Goal: Register for event/course

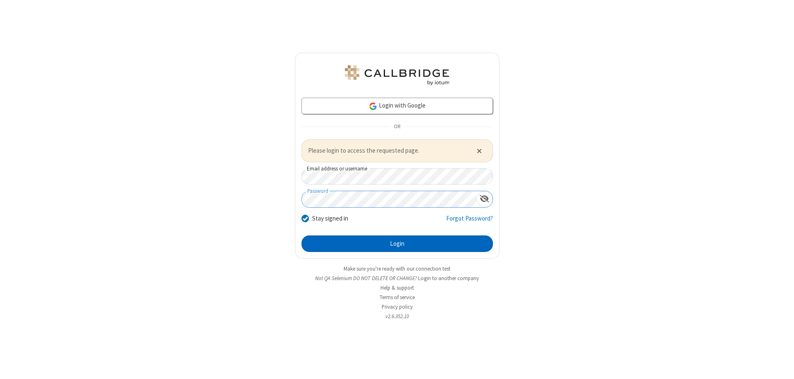
click at [397, 243] on button "Login" at bounding box center [396, 243] width 191 height 17
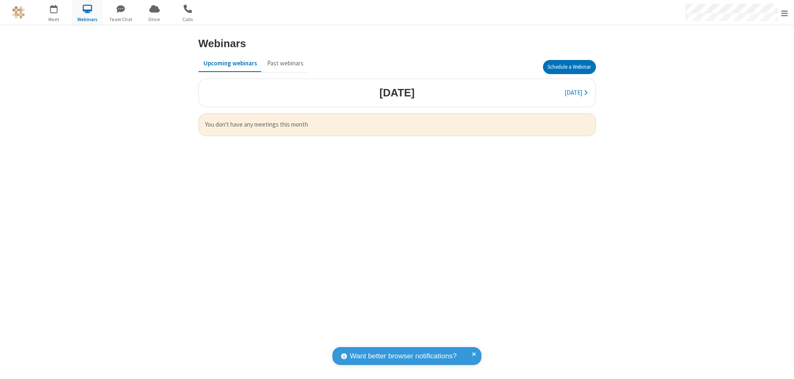
click at [569, 67] on button "Schedule a Webinar" at bounding box center [569, 67] width 53 height 14
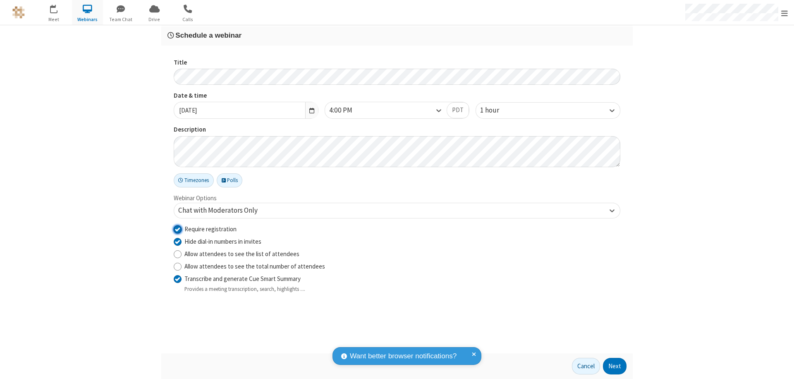
click at [177, 229] on input "Require registration" at bounding box center [178, 228] width 8 height 9
checkbox input "false"
click at [615, 366] on button "Next" at bounding box center [615, 365] width 24 height 17
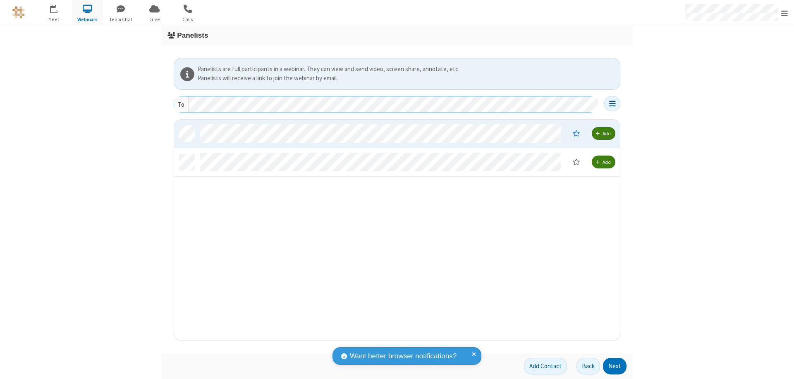
scroll to position [214, 439]
click at [615, 366] on button "Next" at bounding box center [615, 365] width 24 height 17
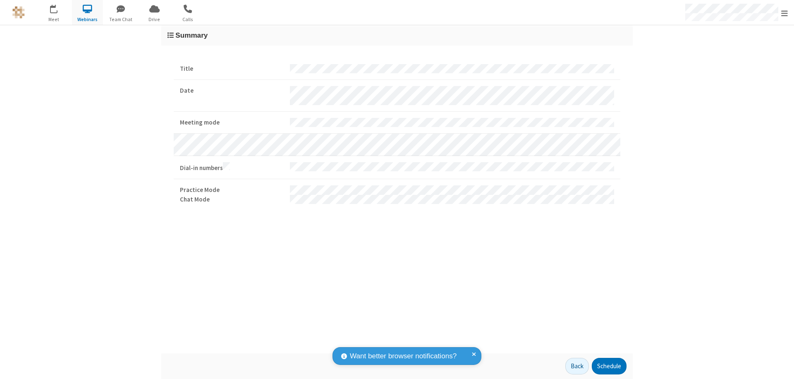
click at [608, 366] on button "Schedule" at bounding box center [608, 365] width 35 height 17
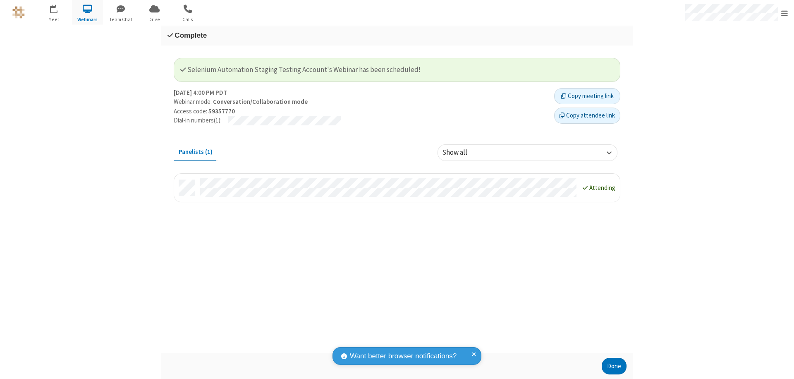
click at [614, 366] on button "Done" at bounding box center [613, 365] width 25 height 17
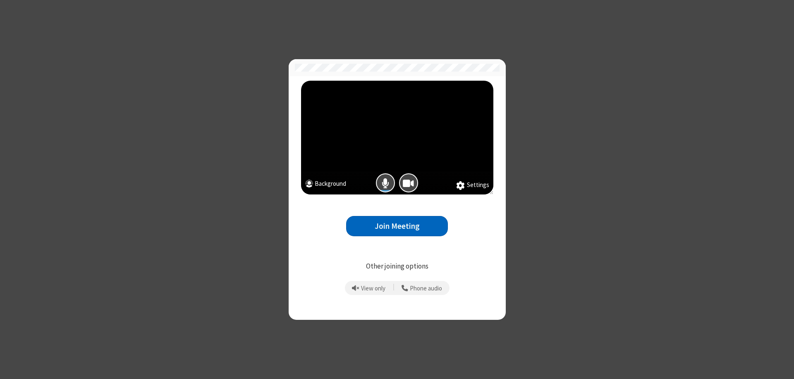
click at [397, 226] on button "Join Meeting" at bounding box center [397, 226] width 102 height 20
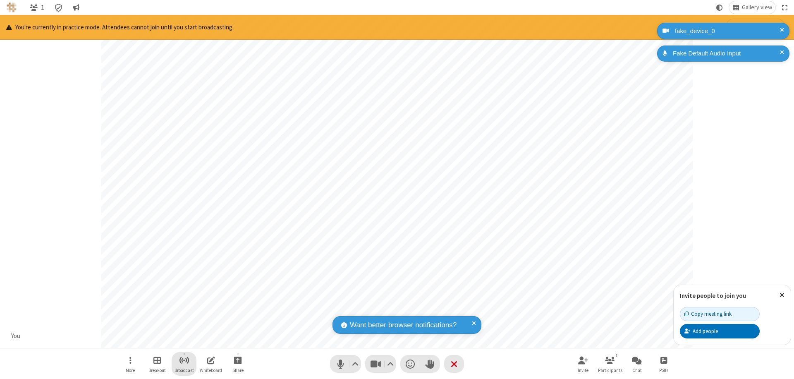
click at [184, 360] on span "Start broadcast" at bounding box center [184, 360] width 10 height 10
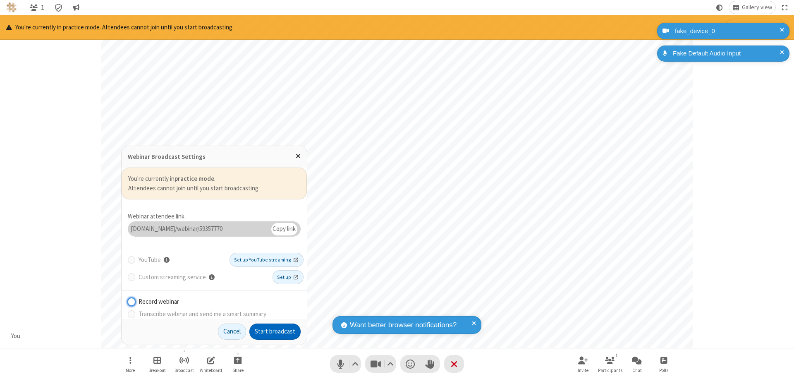
click at [275, 331] on button "Start broadcast" at bounding box center [274, 331] width 51 height 17
